Goal: Check status: Check status

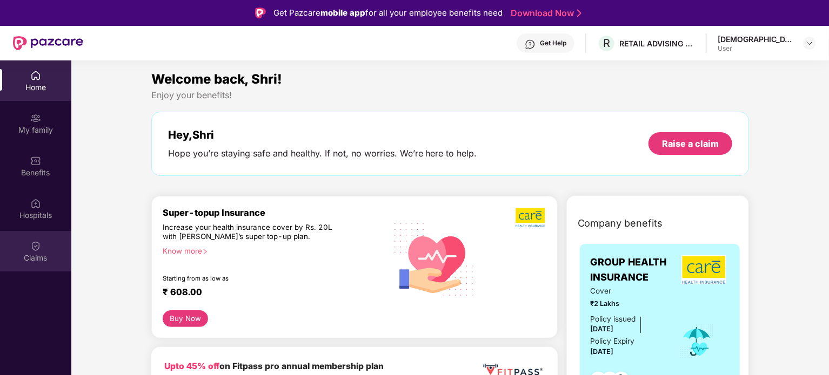
click at [43, 243] on div "Claims" at bounding box center [35, 251] width 71 height 41
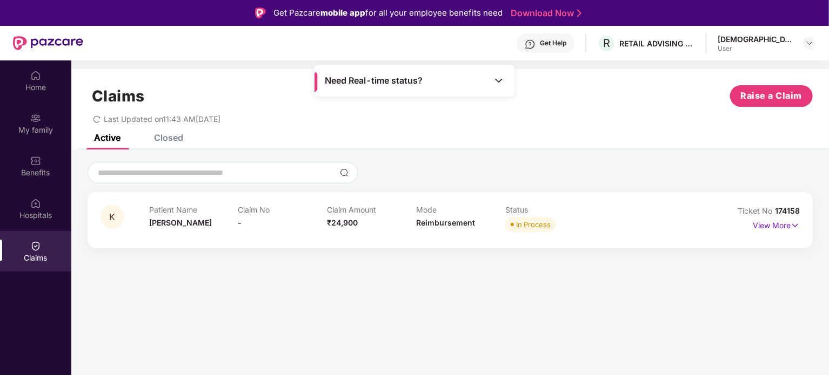
click at [380, 77] on span "Need Real-time status?" at bounding box center [374, 80] width 98 height 11
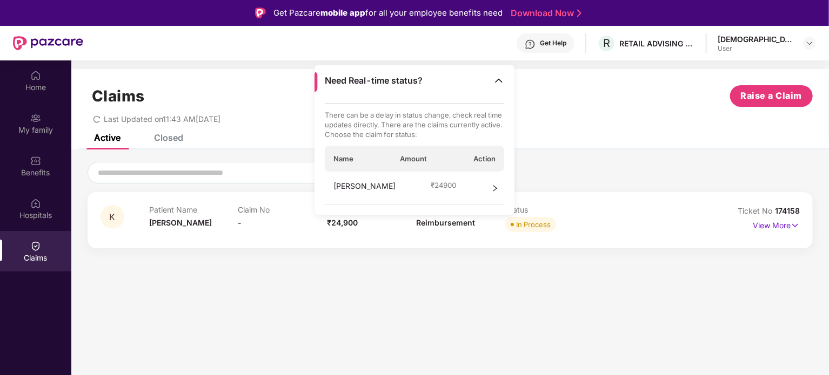
click at [178, 227] on span "[PERSON_NAME]" at bounding box center [180, 222] width 63 height 9
drag, startPoint x: 178, startPoint y: 227, endPoint x: 311, endPoint y: 227, distance: 132.9
click at [311, 227] on div "Patient Name [PERSON_NAME] No - Claim Amount ₹24,900 Mode Reimbursement Status …" at bounding box center [416, 220] width 534 height 30
click at [772, 220] on p "View More" at bounding box center [776, 224] width 47 height 15
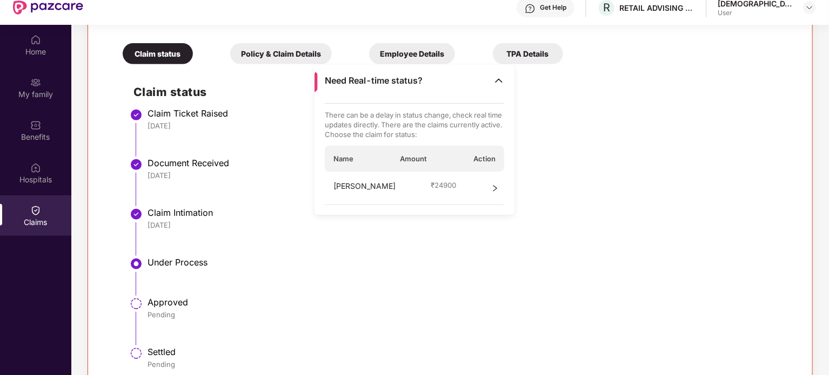
scroll to position [61, 0]
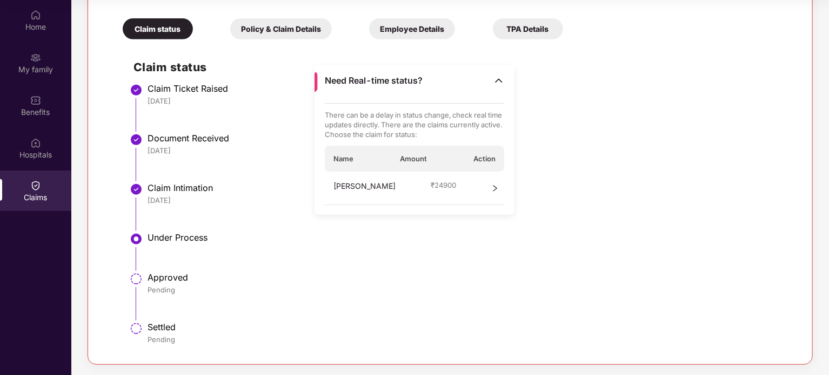
click at [166, 277] on div "Approved" at bounding box center [467, 277] width 641 height 11
drag, startPoint x: 166, startPoint y: 277, endPoint x: 177, endPoint y: 344, distance: 67.4
click at [177, 344] on ul "Claim Ticket Raised [DATE] Document Received [DATE] Claim Intimation [DATE] Und…" at bounding box center [460, 219] width 655 height 265
click at [443, 183] on div "[PERSON_NAME] ₹ 24900" at bounding box center [415, 188] width 180 height 33
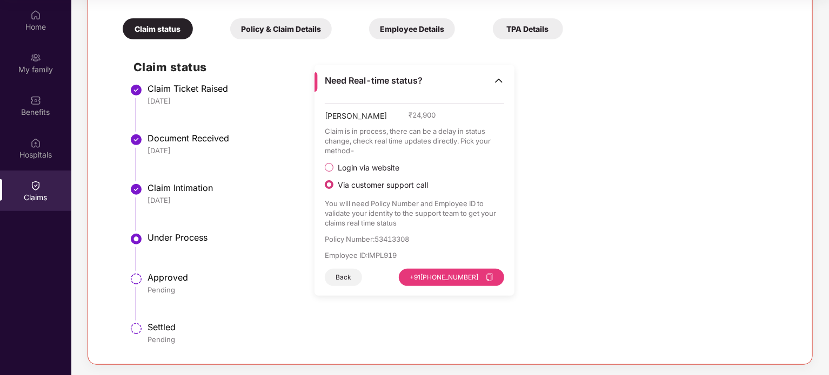
click at [387, 163] on span "Login via website" at bounding box center [368, 168] width 70 height 10
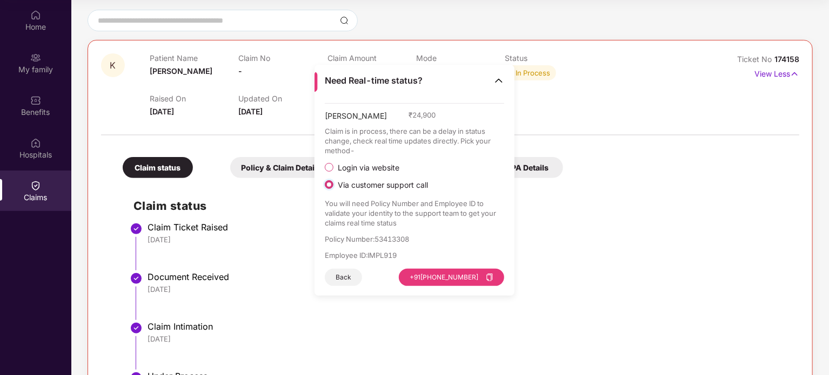
scroll to position [69, 0]
